Goal: Task Accomplishment & Management: Manage account settings

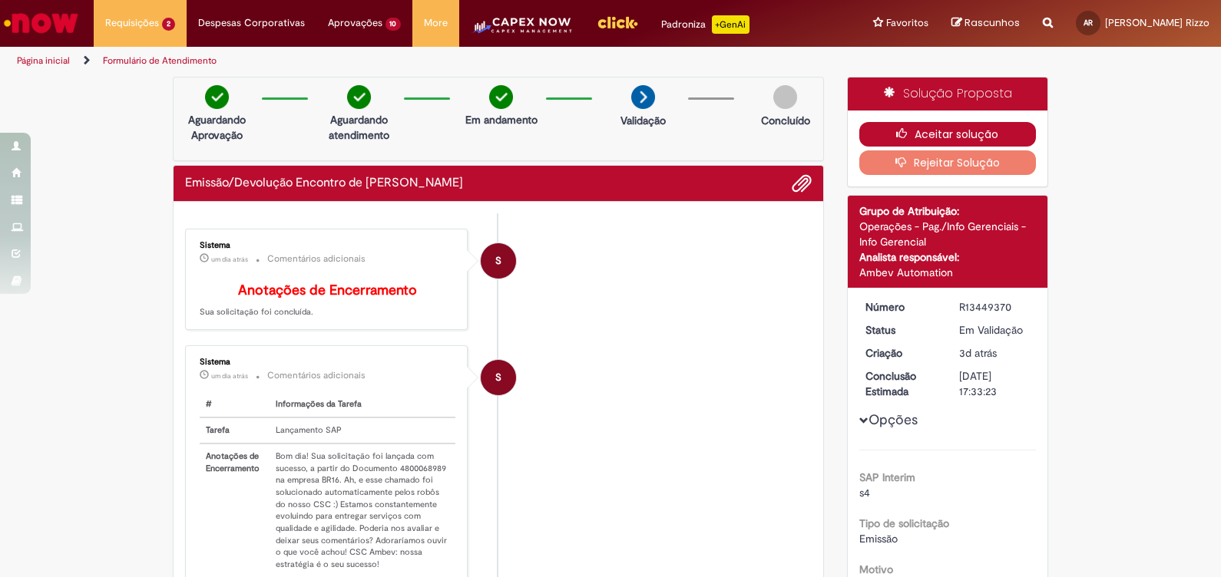
click at [979, 124] on button "Aceitar solução" at bounding box center [947, 134] width 177 height 25
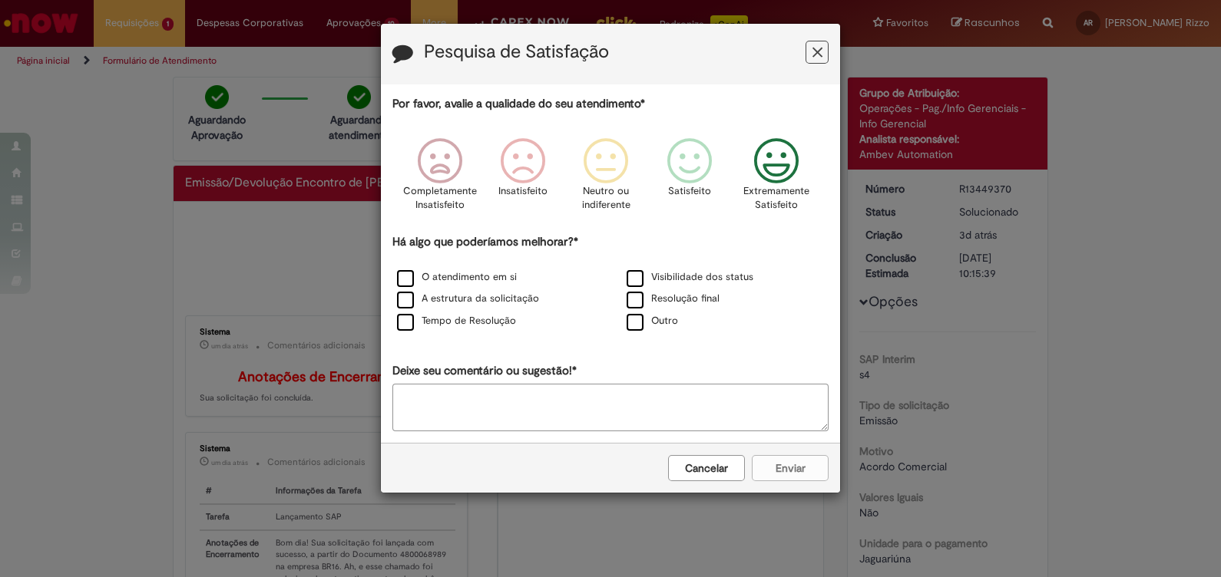
click at [773, 180] on icon "Feedback" at bounding box center [777, 161] width 58 height 46
click at [485, 270] on div "O atendimento em si" at bounding box center [495, 278] width 227 height 19
click at [406, 276] on label "O atendimento em si" at bounding box center [457, 277] width 120 height 15
click at [406, 315] on label "Tempo de Resolução" at bounding box center [456, 321] width 119 height 15
click at [784, 465] on button "Enviar" at bounding box center [790, 468] width 77 height 26
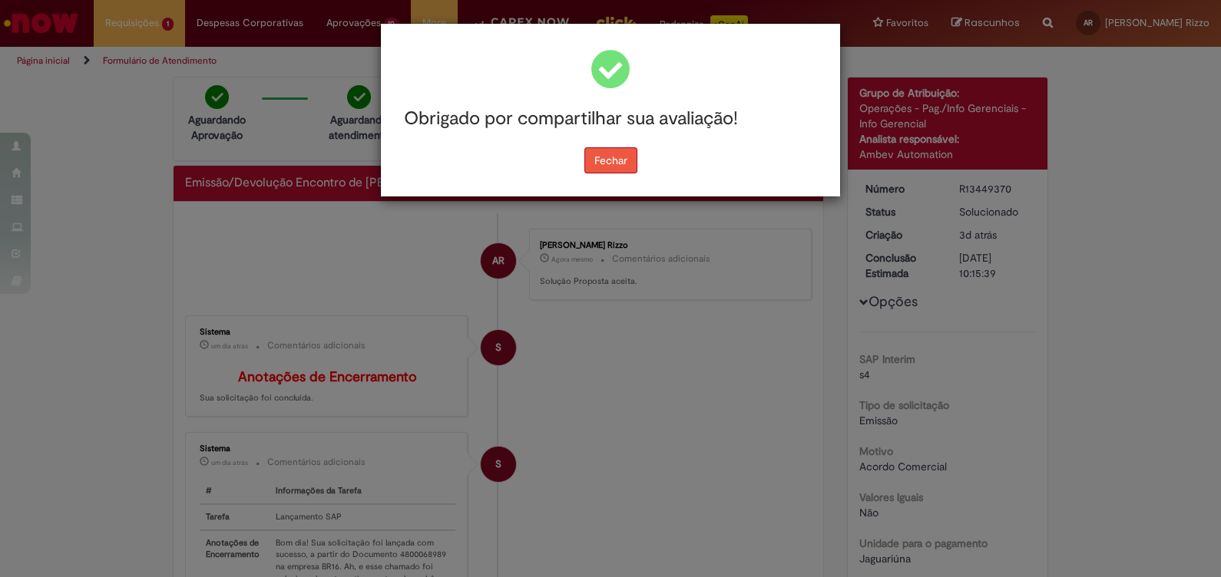
click at [617, 168] on button "Fechar" at bounding box center [610, 160] width 53 height 26
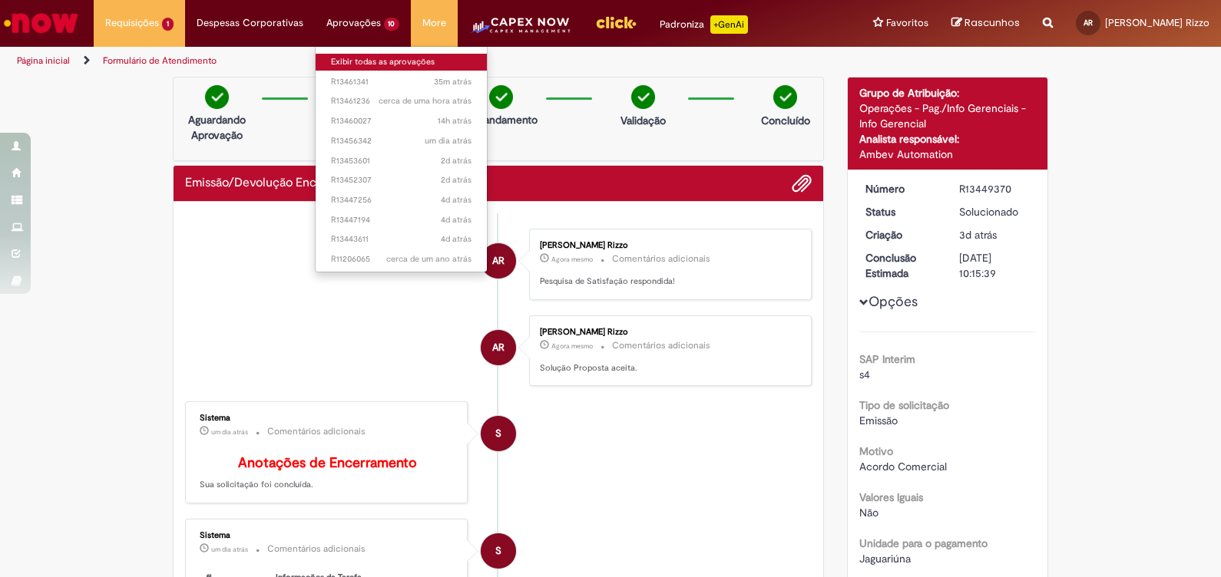
click at [364, 59] on link "Exibir todas as aprovações" at bounding box center [402, 62] width 172 height 17
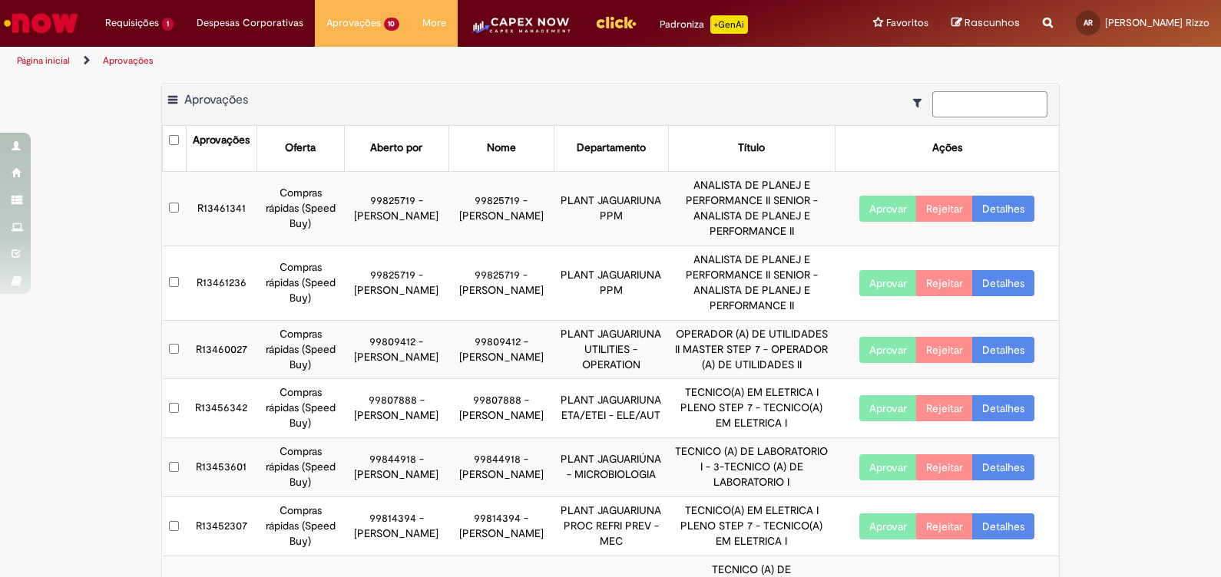
click at [1001, 109] on input at bounding box center [989, 104] width 115 height 26
paste input "*********"
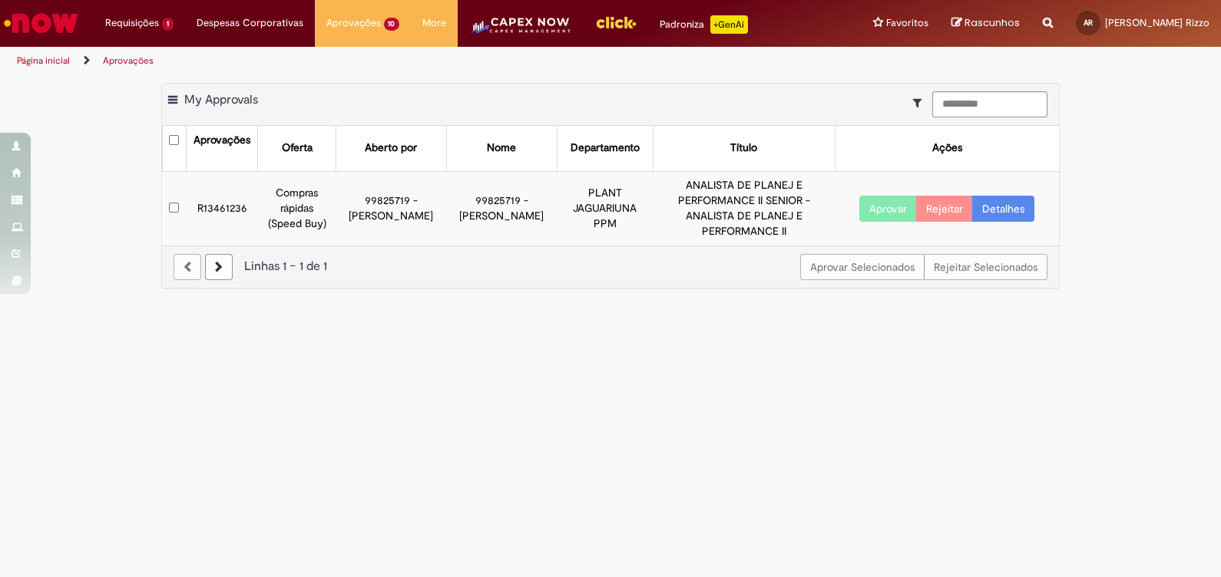
click at [894, 196] on button "Aprovar" at bounding box center [888, 209] width 58 height 26
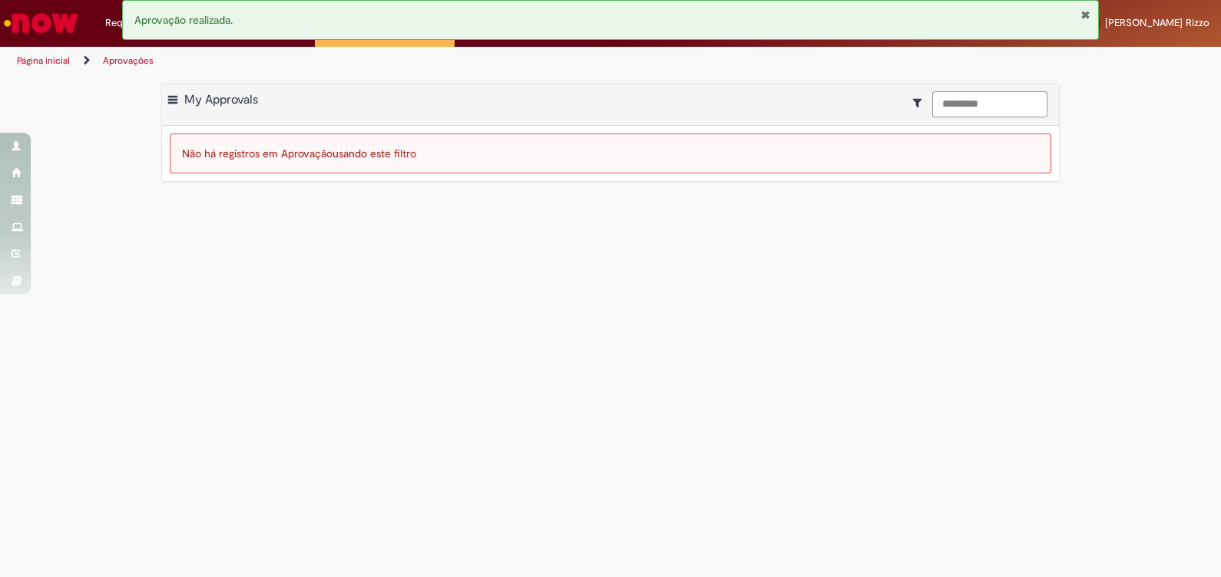
click at [1023, 107] on input "*********" at bounding box center [989, 104] width 115 height 26
paste input
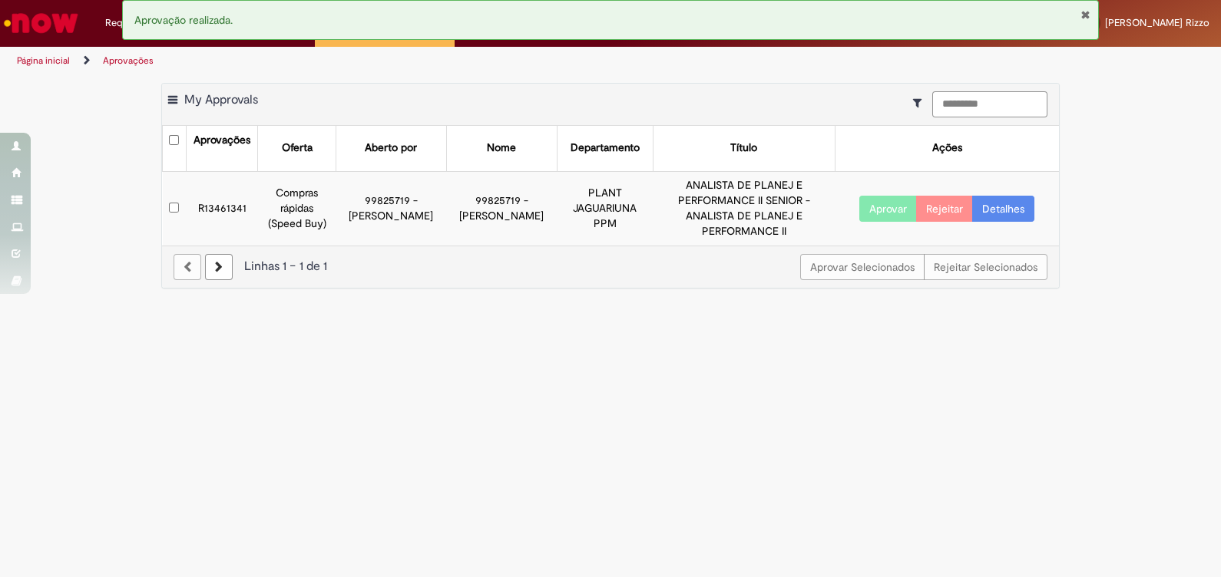
type input "*********"
click at [893, 196] on button "Aprovar" at bounding box center [888, 209] width 58 height 26
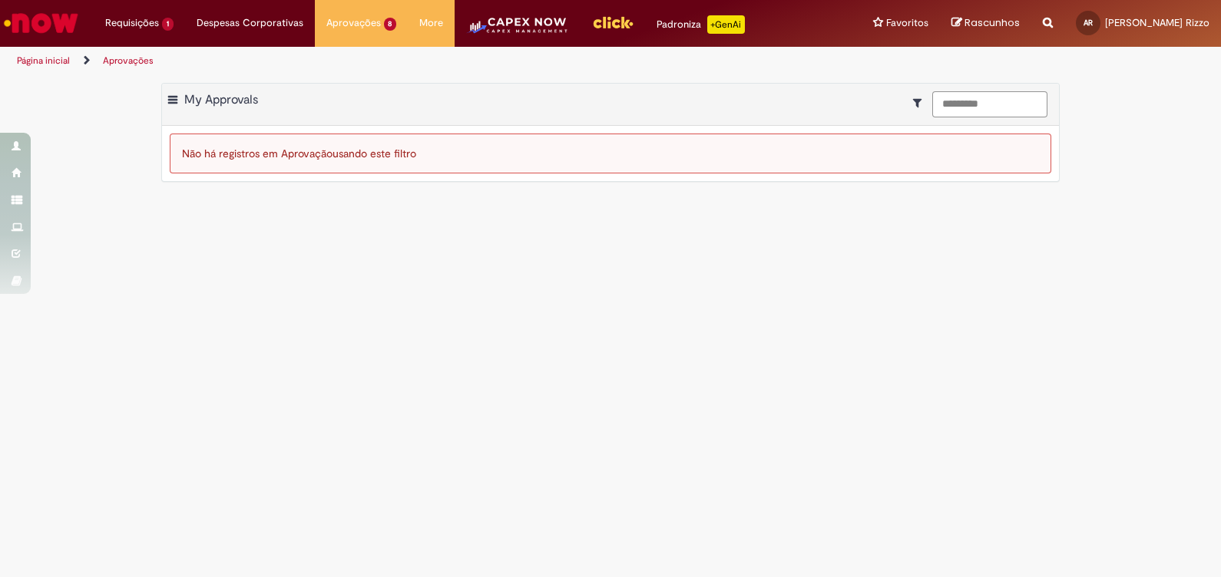
drag, startPoint x: 1004, startPoint y: 99, endPoint x: 827, endPoint y: 80, distance: 178.4
click at [827, 80] on main "Aprovações Exportar como PDF Exportar como Excel Exportar como CSV My Approvals…" at bounding box center [610, 326] width 1221 height 502
